Goal: Book appointment/travel/reservation

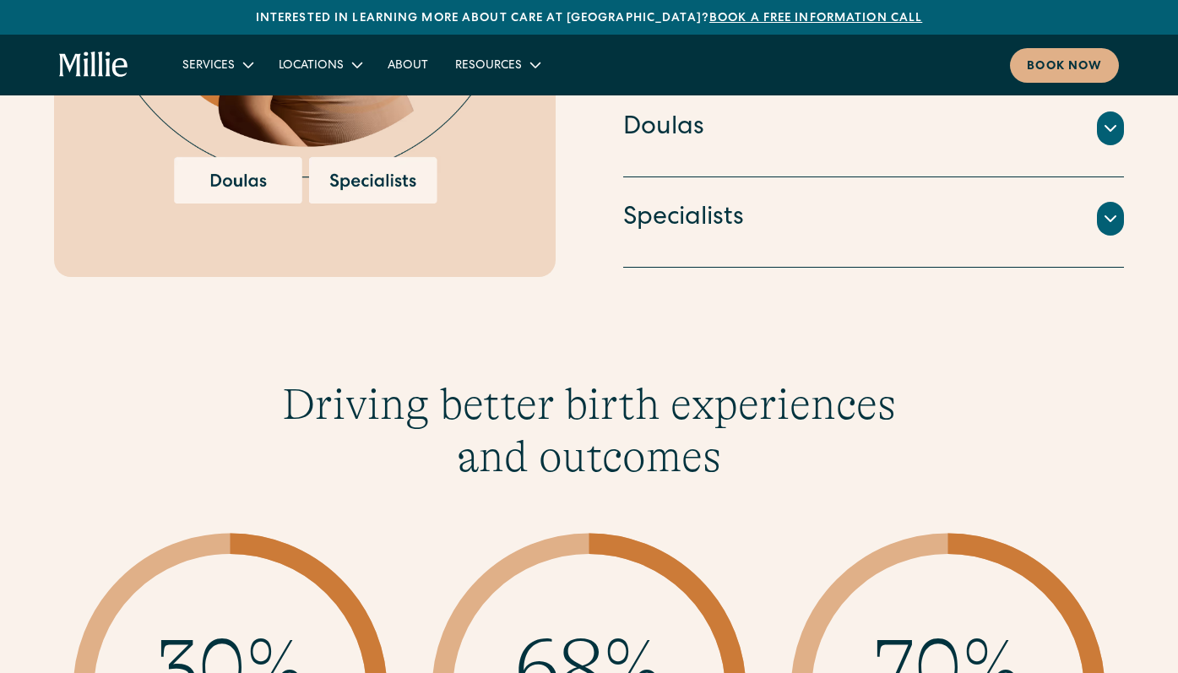
scroll to position [2147, 0]
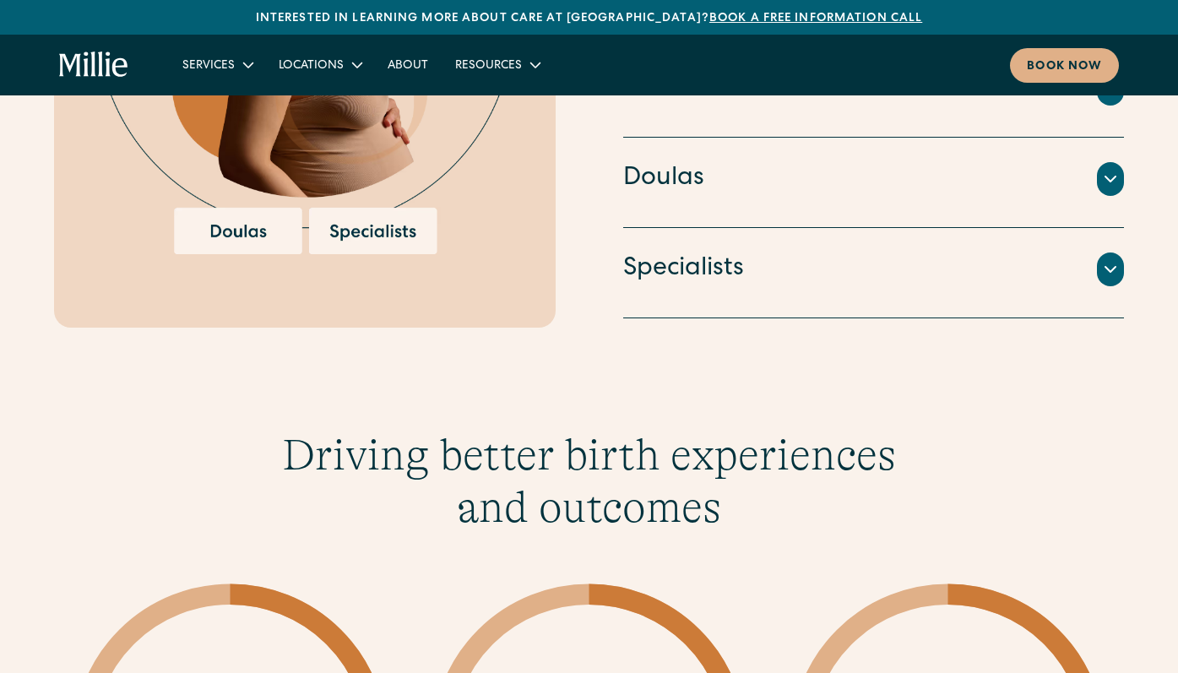
click at [718, 258] on h4 "Specialists" at bounding box center [683, 269] width 121 height 35
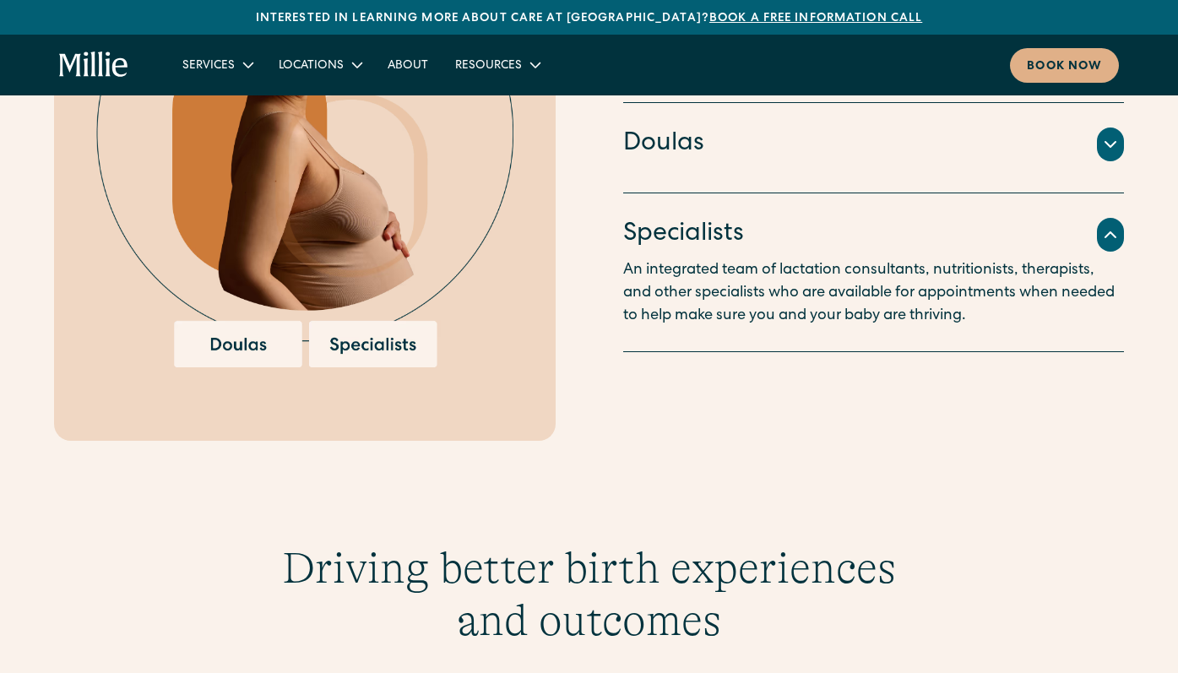
scroll to position [1994, 0]
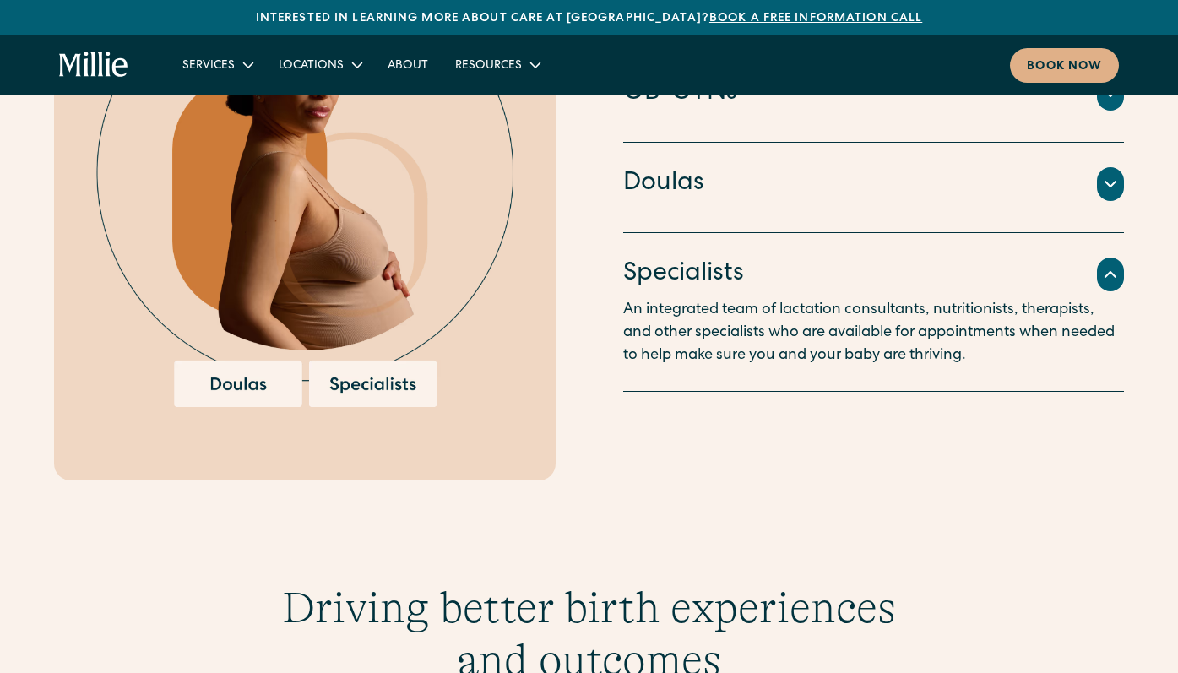
click at [690, 189] on h4 "Doulas" at bounding box center [663, 183] width 81 height 35
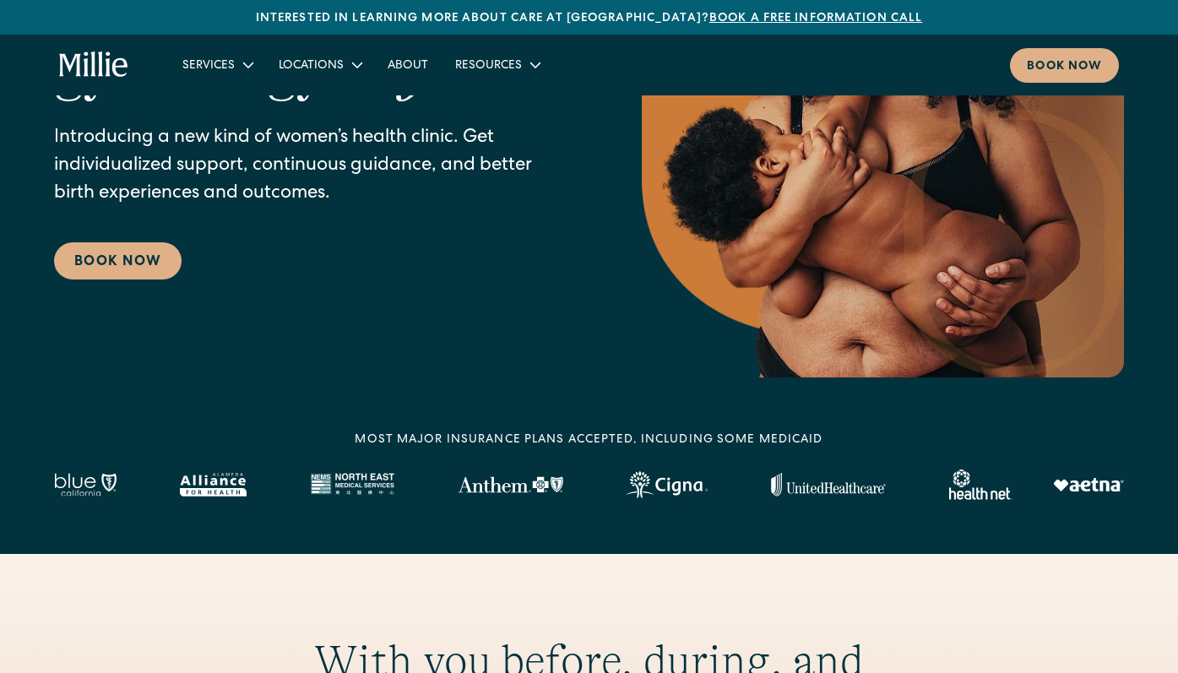
scroll to position [0, 0]
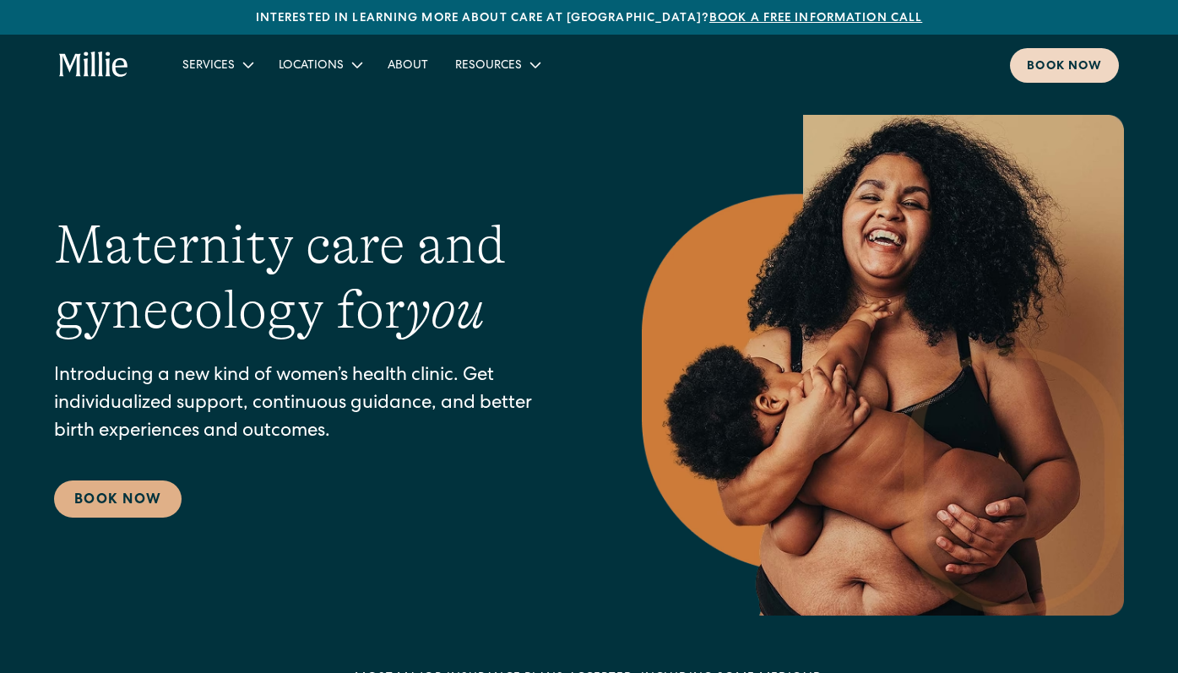
click at [1056, 73] on div "Book now" at bounding box center [1064, 67] width 75 height 18
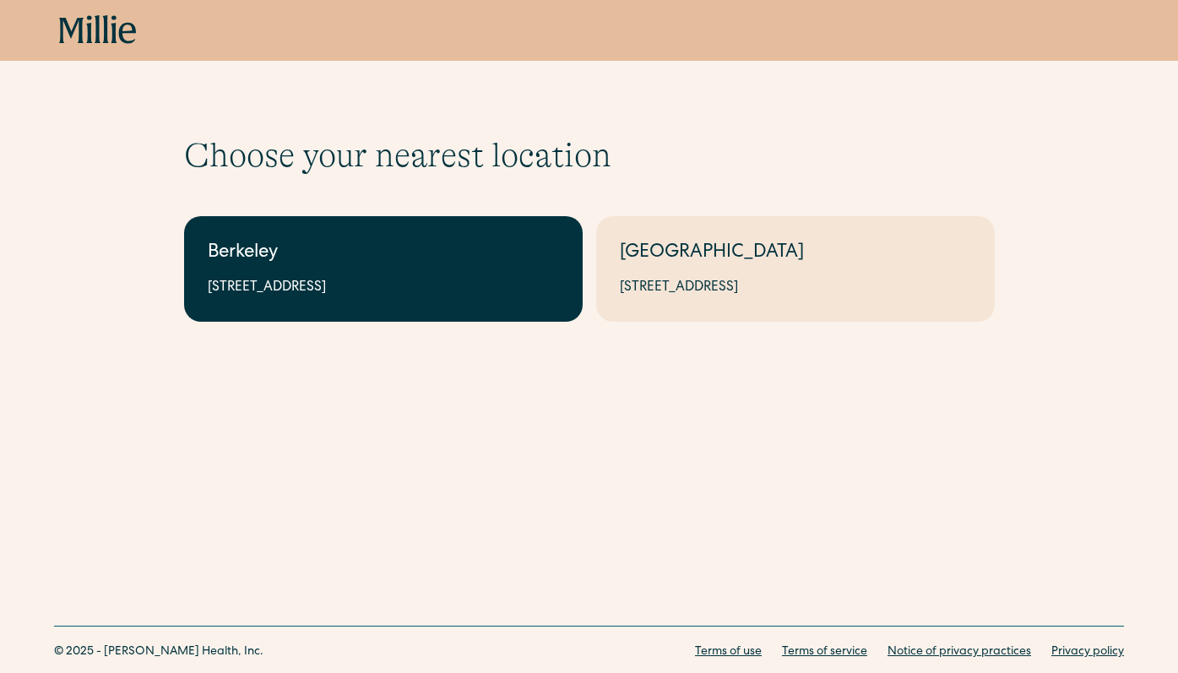
click at [441, 267] on div "Berkeley" at bounding box center [383, 254] width 351 height 28
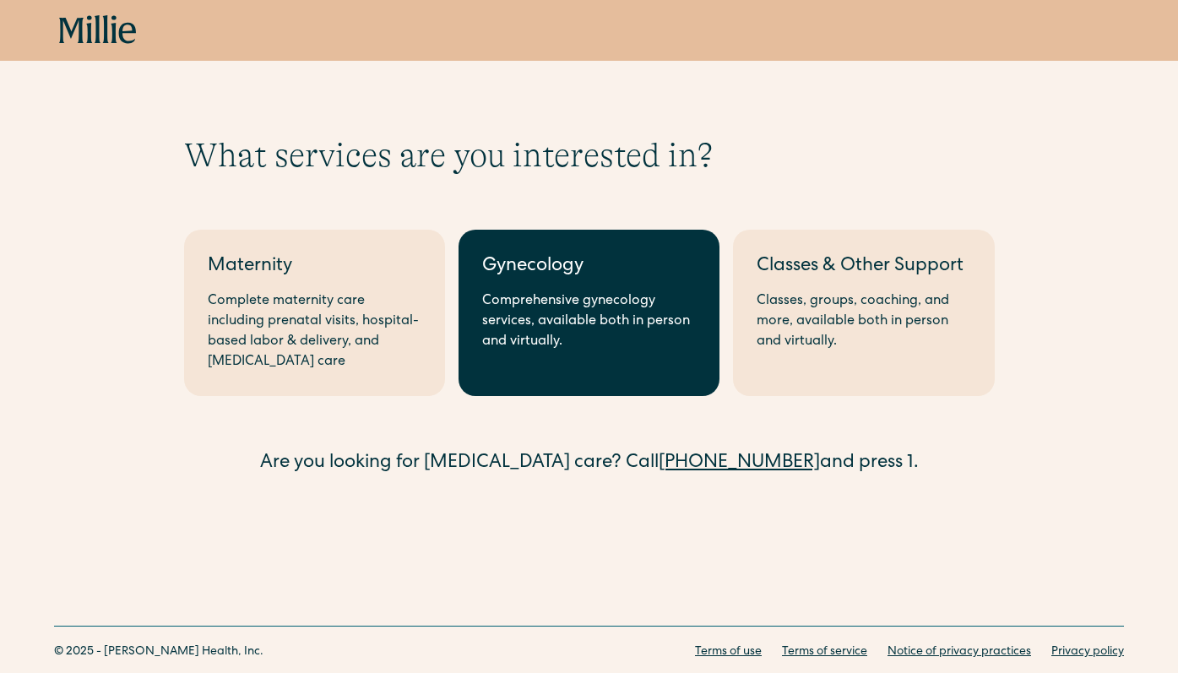
click at [565, 301] on div "Comprehensive gynecology services, available both in person and virtually." at bounding box center [589, 321] width 214 height 61
click at [532, 305] on div "Comprehensive gynecology services, available both in person and virtually." at bounding box center [589, 321] width 214 height 61
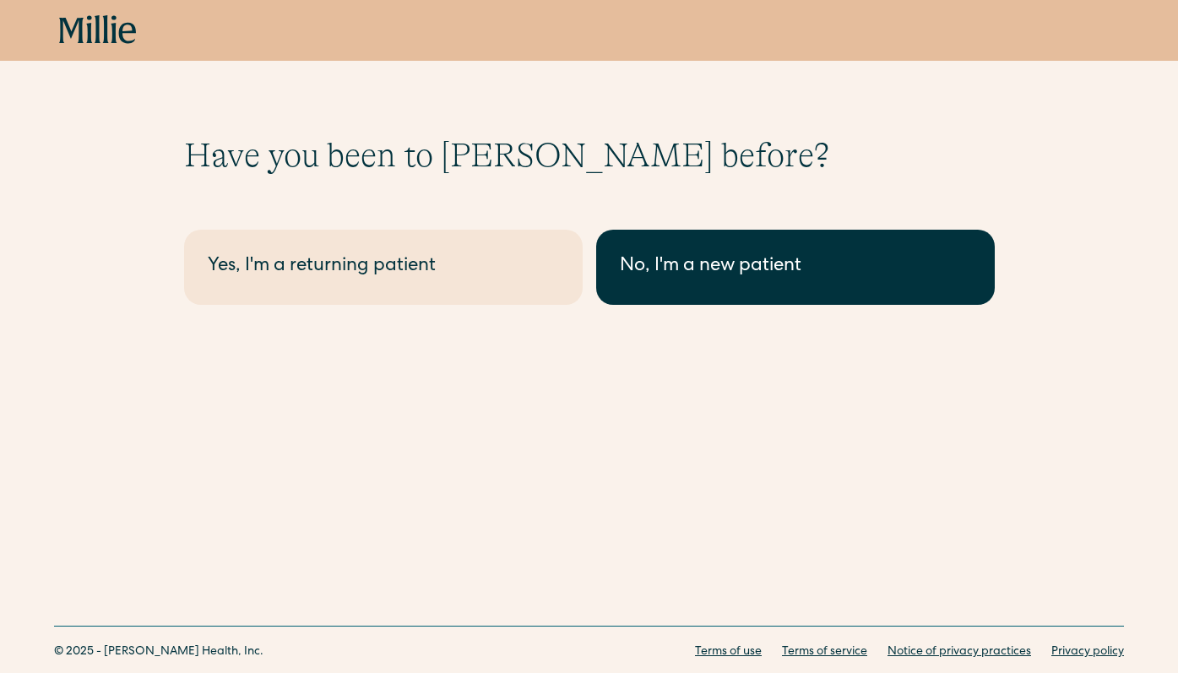
click at [642, 264] on div "No, I'm a new patient" at bounding box center [795, 267] width 351 height 28
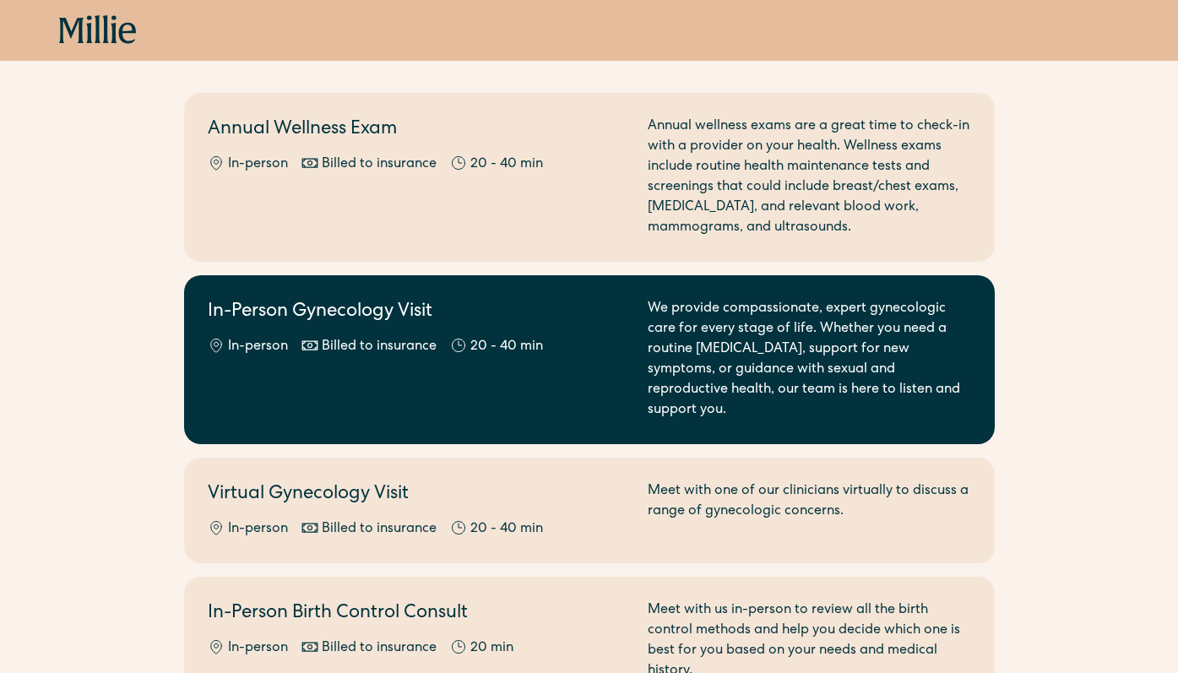
scroll to position [164, 0]
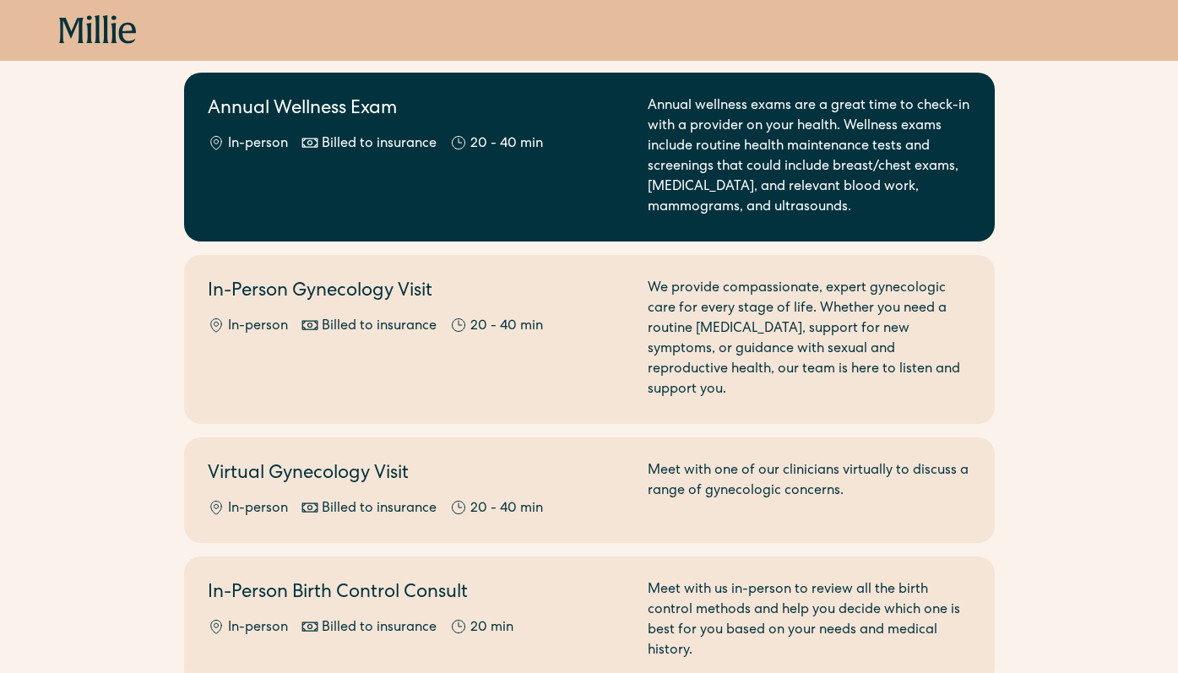
click at [461, 162] on div "Annual Wellness Exam In-person Billed to insurance 20 - 40 min" at bounding box center [418, 157] width 420 height 122
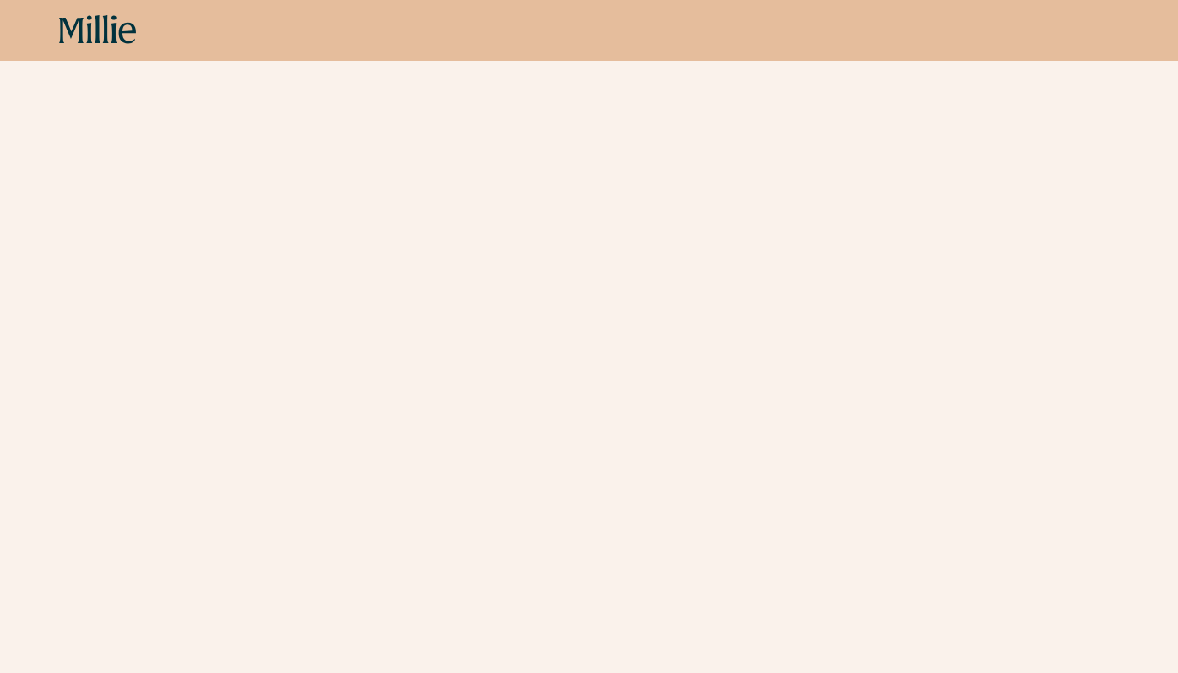
scroll to position [341, 0]
